Goal: Transaction & Acquisition: Purchase product/service

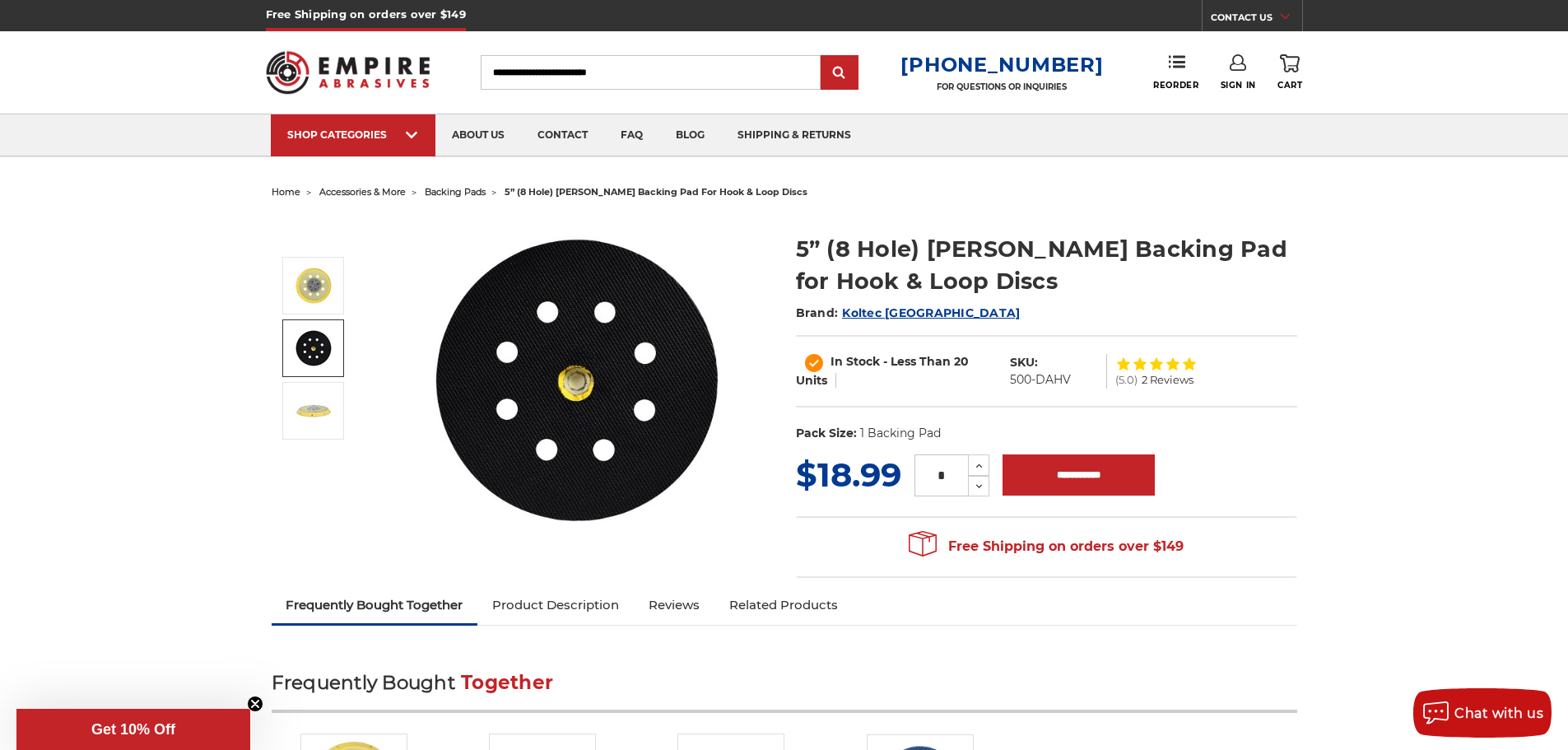
click at [324, 340] on img at bounding box center [313, 348] width 41 height 41
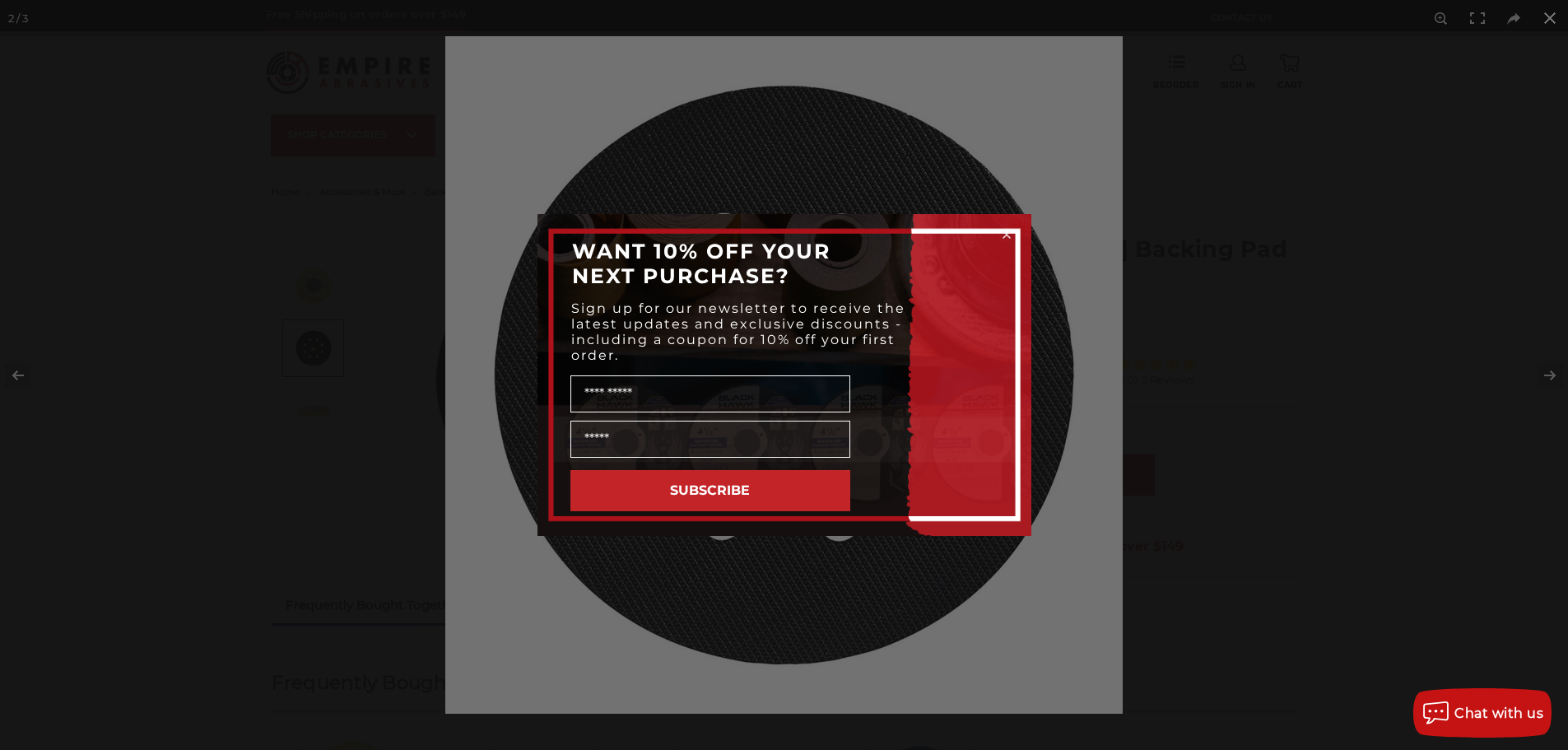
click at [1543, 372] on div "Close dialog WANT 10% OFF YOUR NEXT PURCHASE? Sign up for our newsletter to rec…" at bounding box center [784, 375] width 1568 height 750
click at [1003, 232] on icon "Close dialog" at bounding box center [1007, 235] width 7 height 7
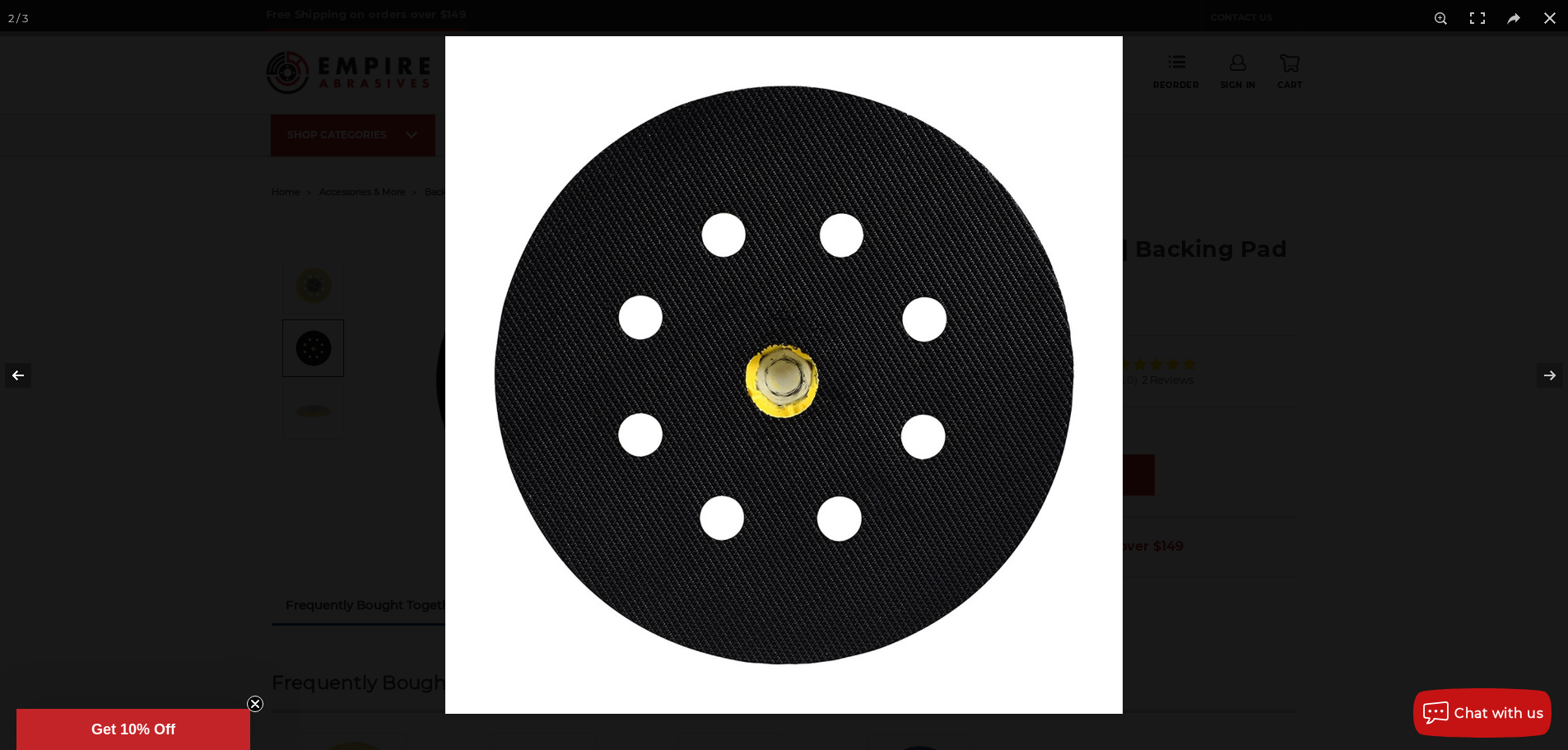
click at [18, 373] on button at bounding box center [29, 375] width 58 height 82
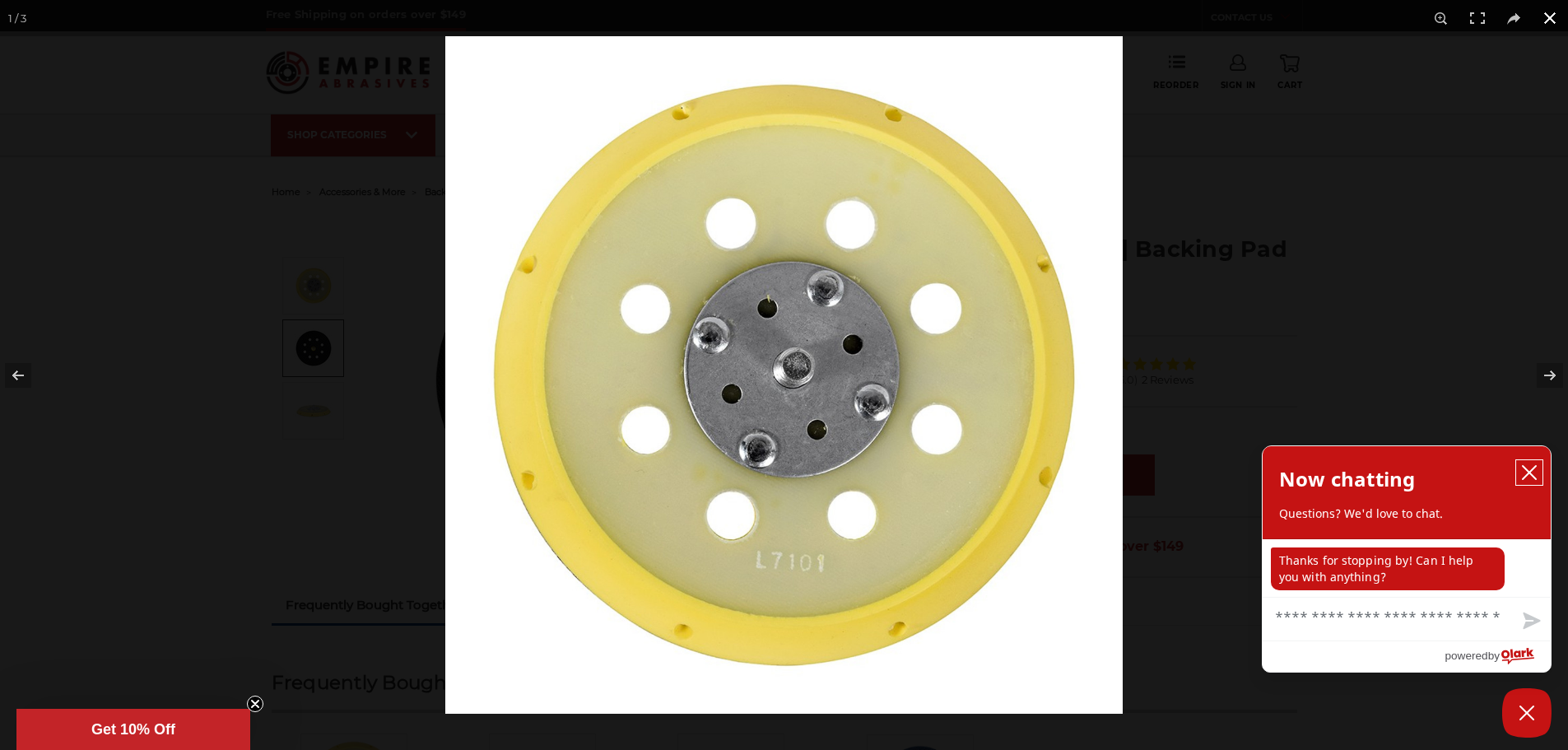
click at [1524, 476] on icon "close chatbox" at bounding box center [1530, 472] width 17 height 17
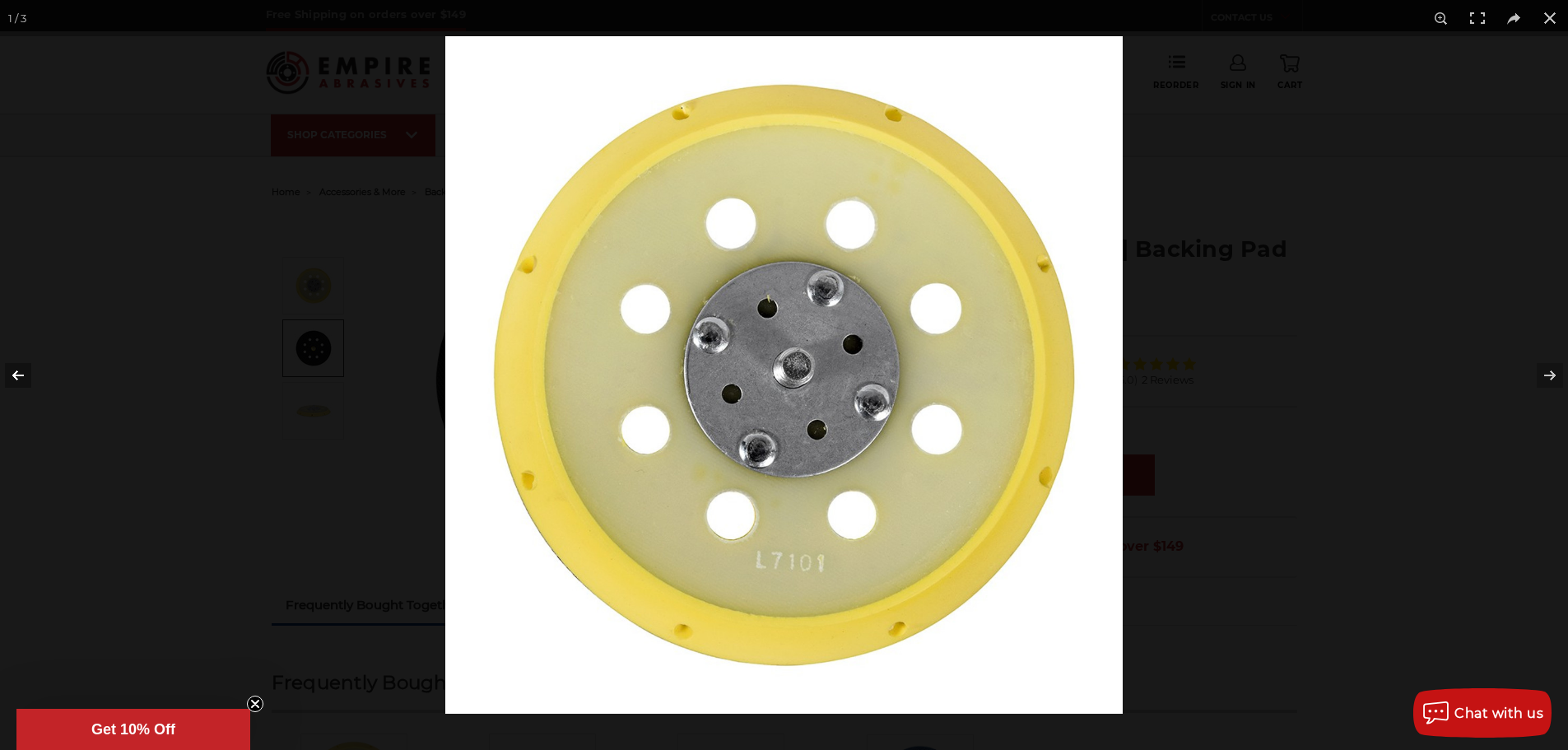
click at [16, 369] on button at bounding box center [29, 375] width 58 height 82
